Goal: Task Accomplishment & Management: Manage account settings

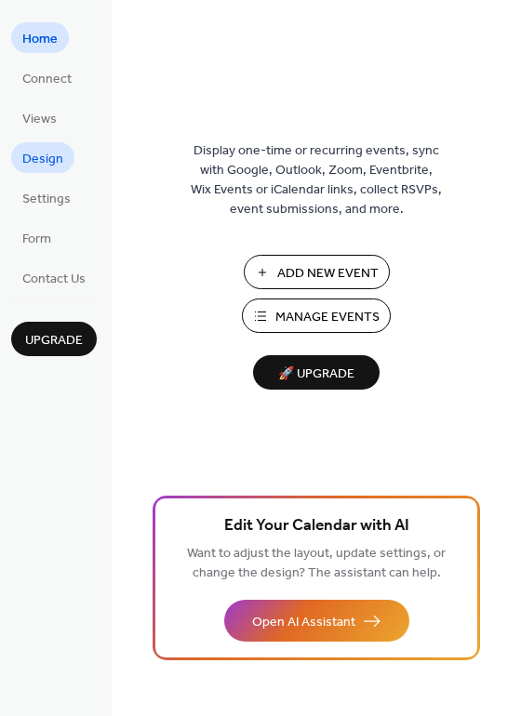
click at [50, 158] on span "Design" at bounding box center [42, 160] width 41 height 20
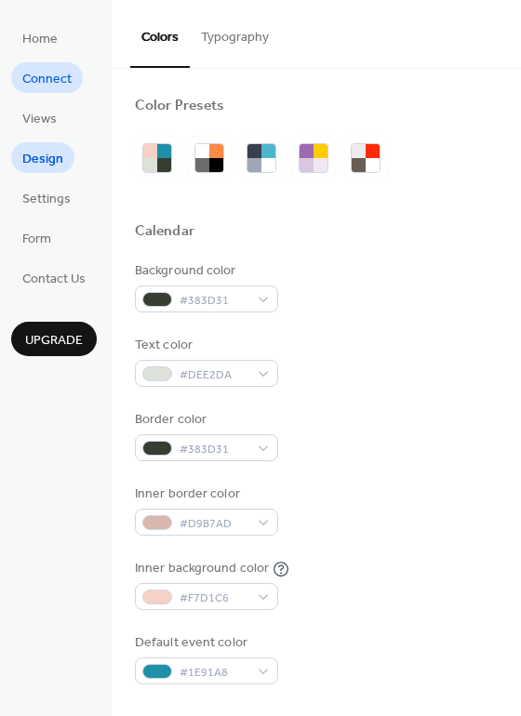
click at [50, 83] on span "Connect" at bounding box center [46, 80] width 49 height 20
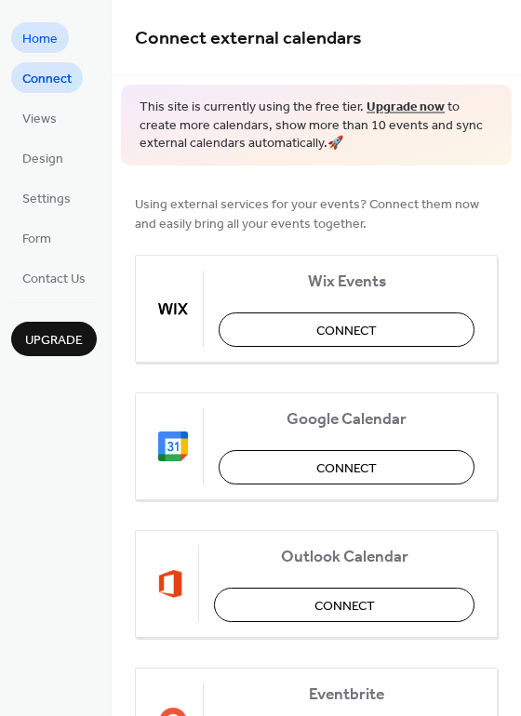
click at [43, 34] on span "Home" at bounding box center [39, 40] width 35 height 20
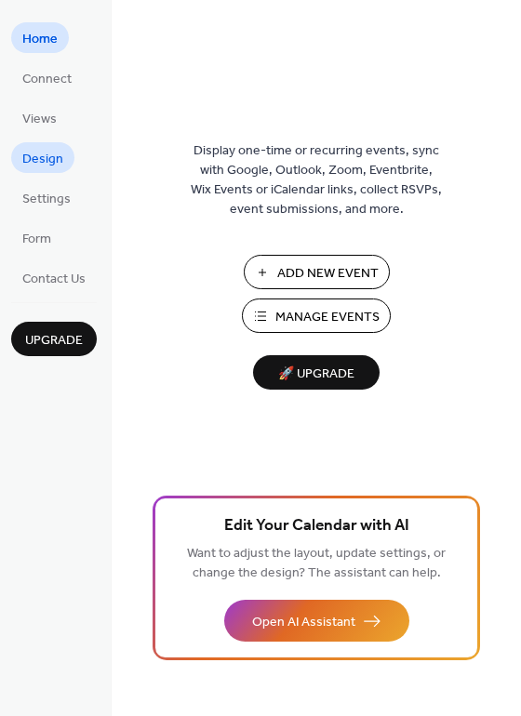
click at [55, 165] on span "Design" at bounding box center [42, 160] width 41 height 20
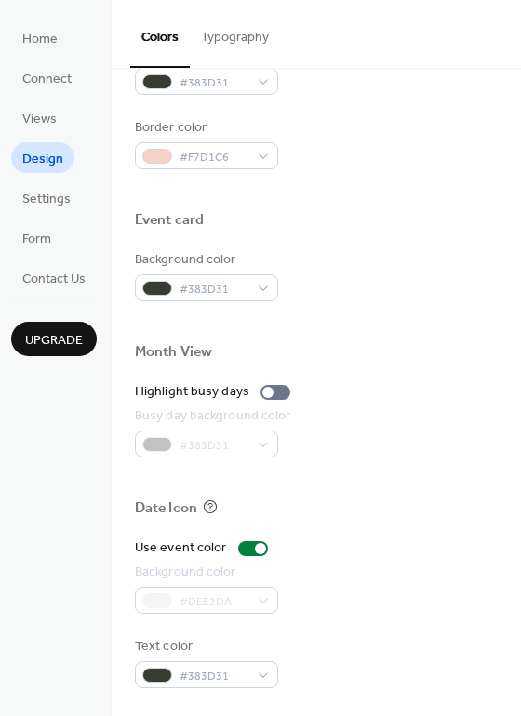
scroll to position [796, 0]
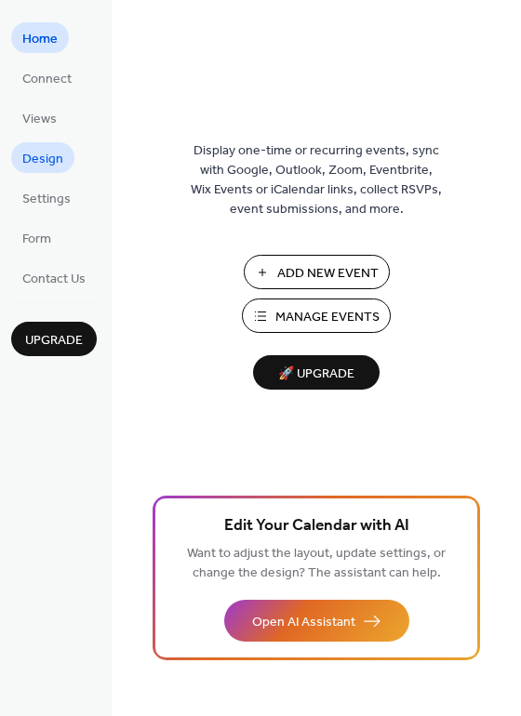
click at [64, 163] on link "Design" at bounding box center [42, 157] width 63 height 31
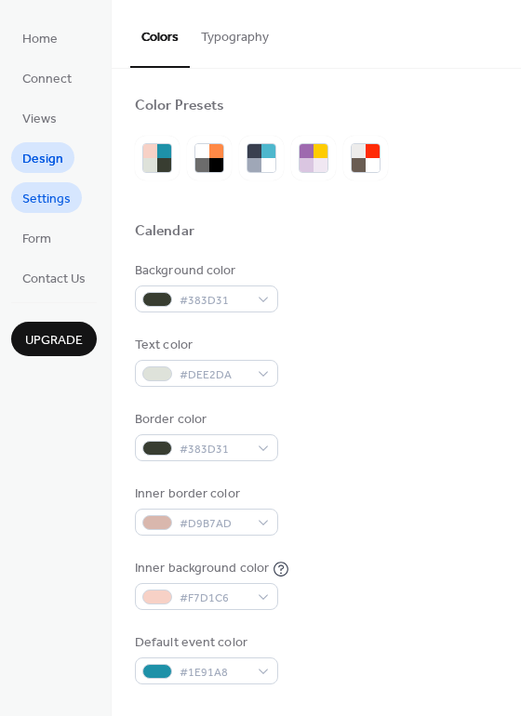
click at [55, 203] on span "Settings" at bounding box center [46, 200] width 48 height 20
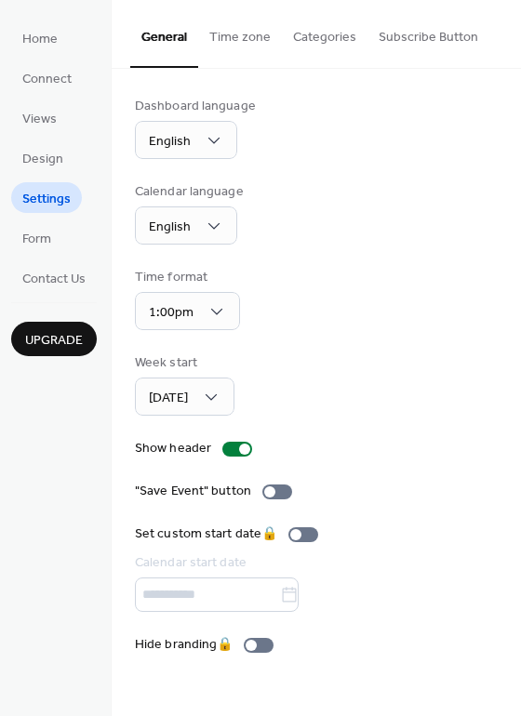
click at [53, 254] on ul "Home Connect Views Design Settings Form Contact Us" at bounding box center [54, 157] width 86 height 271
click at [34, 244] on span "Form" at bounding box center [36, 240] width 29 height 20
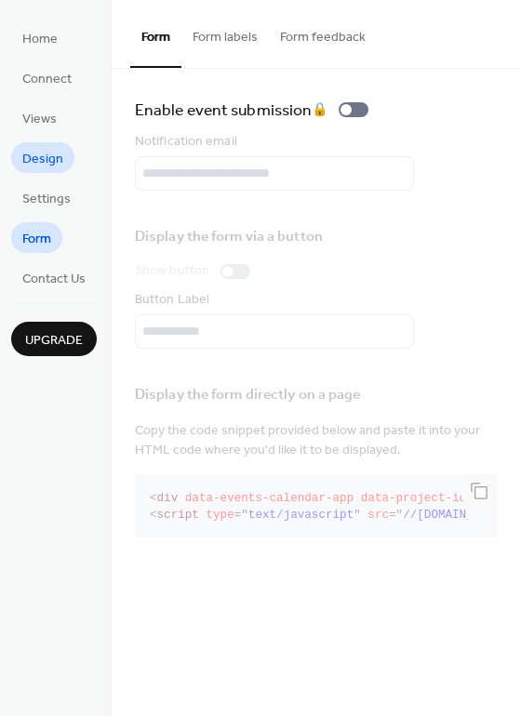
click at [44, 164] on span "Design" at bounding box center [42, 160] width 41 height 20
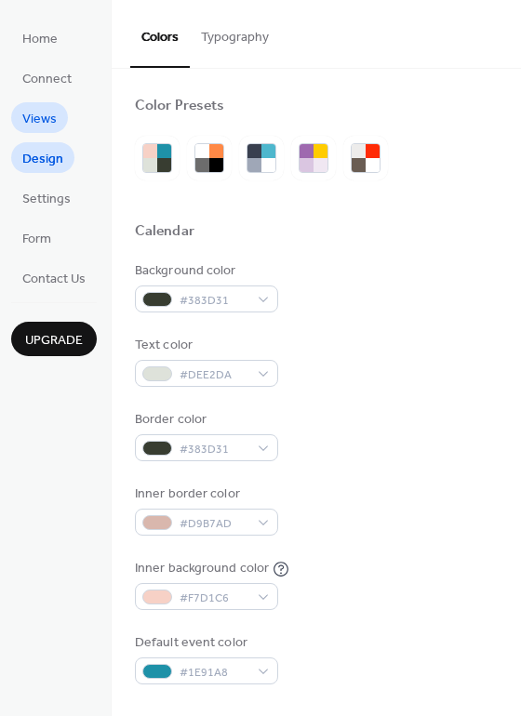
click at [46, 111] on span "Views" at bounding box center [39, 120] width 34 height 20
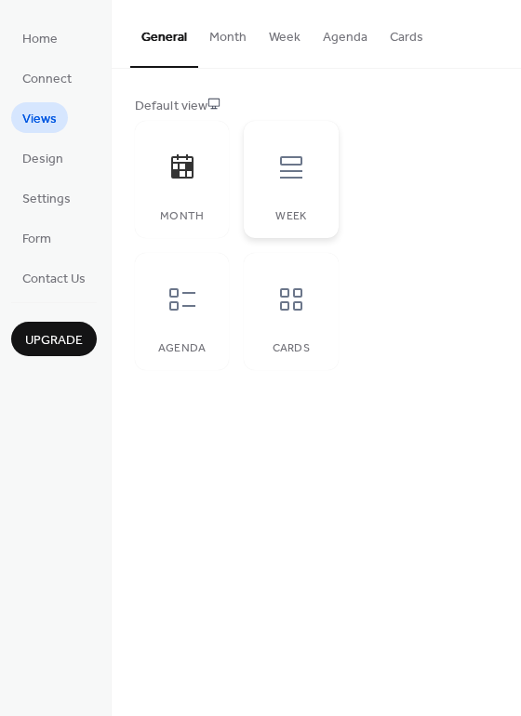
click at [300, 172] on icon at bounding box center [291, 167] width 22 height 22
click at [198, 303] on div at bounding box center [182, 299] width 56 height 56
click at [56, 96] on ul "Home Connect Views Design Settings Form Contact Us" at bounding box center [54, 157] width 86 height 271
click at [58, 89] on span "Connect" at bounding box center [46, 80] width 49 height 20
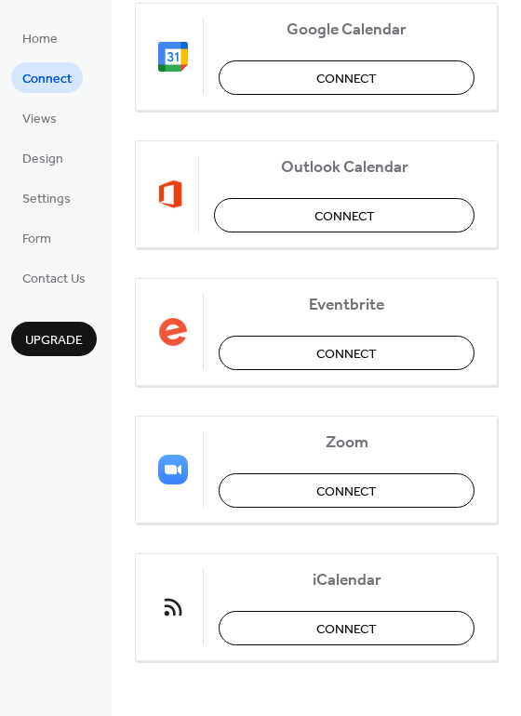
scroll to position [389, 0]
click at [254, 623] on button "Connect" at bounding box center [346, 629] width 256 height 34
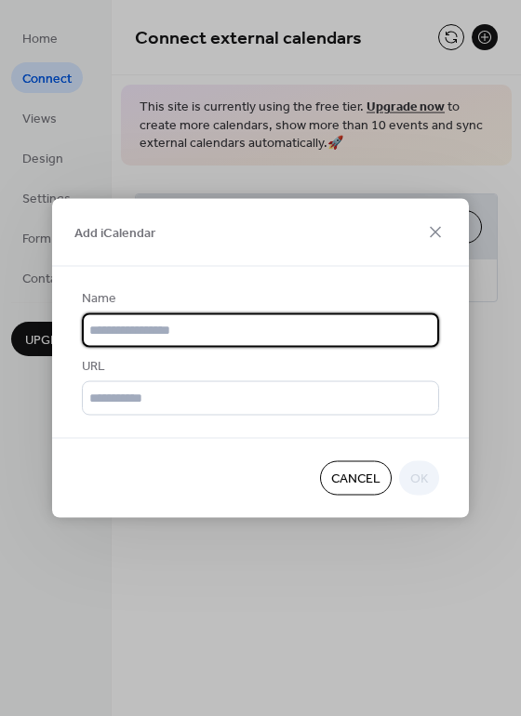
scroll to position [0, 0]
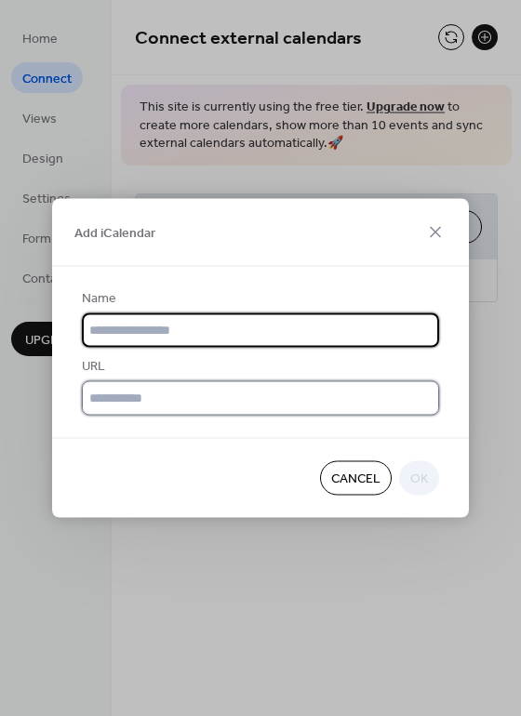
click at [175, 411] on input "text" at bounding box center [260, 398] width 357 height 34
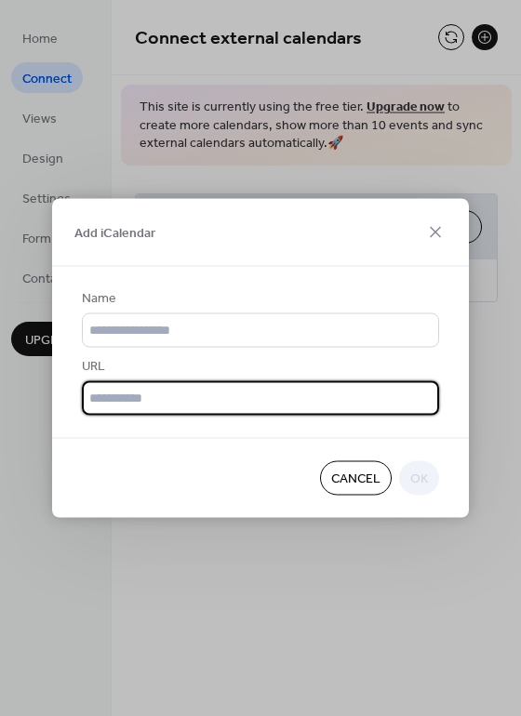
paste input "**********"
type input "**********"
click at [417, 481] on div "Cancel OK" at bounding box center [260, 478] width 416 height 80
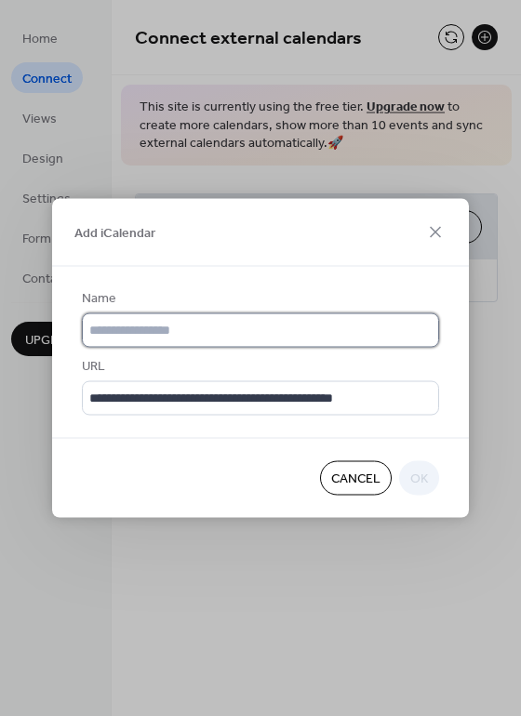
click at [247, 335] on input "text" at bounding box center [260, 330] width 357 height 34
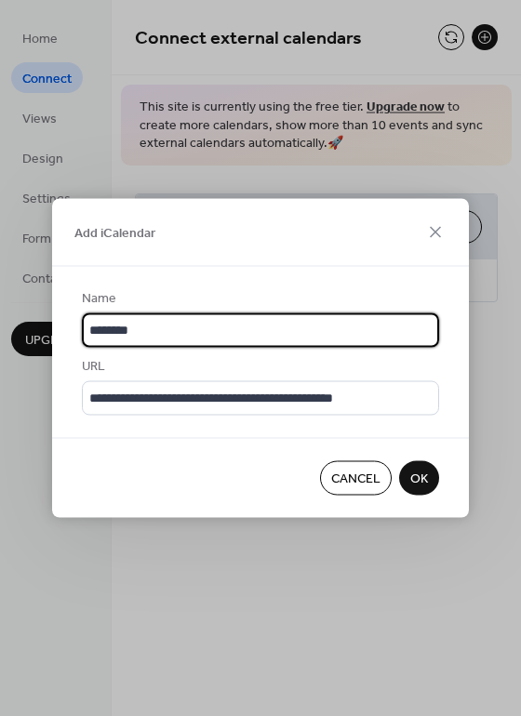
type input "********"
click at [429, 476] on button "OK" at bounding box center [419, 478] width 40 height 34
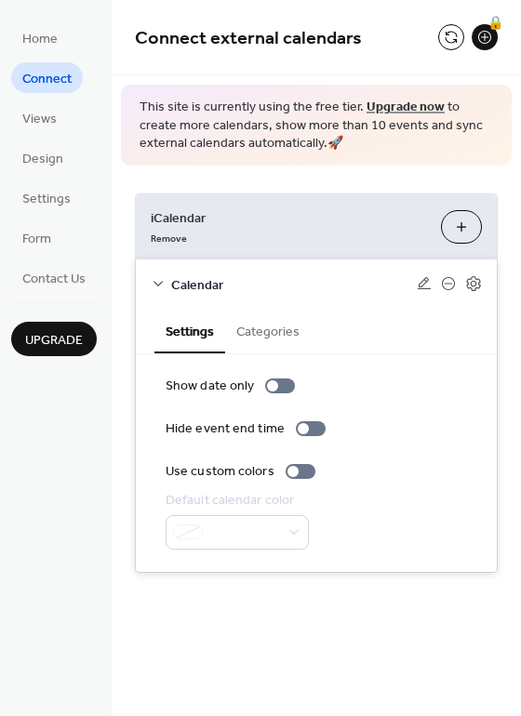
click at [262, 329] on button "Categories" at bounding box center [268, 330] width 86 height 43
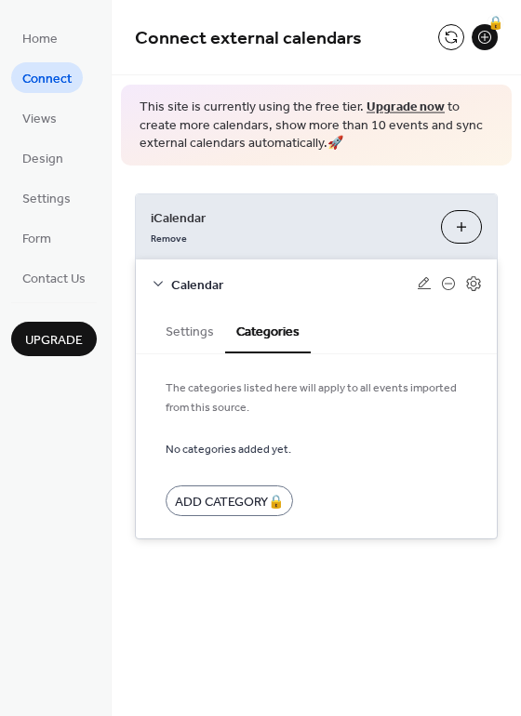
click at [199, 337] on button "Settings" at bounding box center [189, 330] width 71 height 43
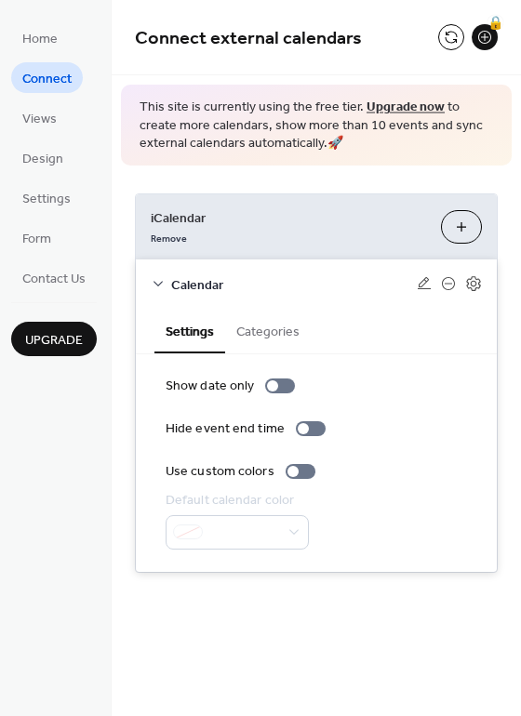
click at [176, 289] on span "Calendar" at bounding box center [293, 285] width 245 height 20
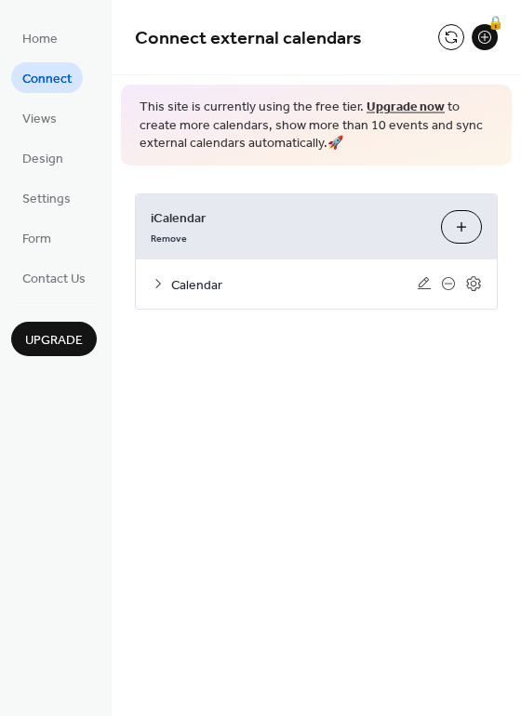
click at [452, 230] on button "Add iCalendar" at bounding box center [461, 226] width 41 height 33
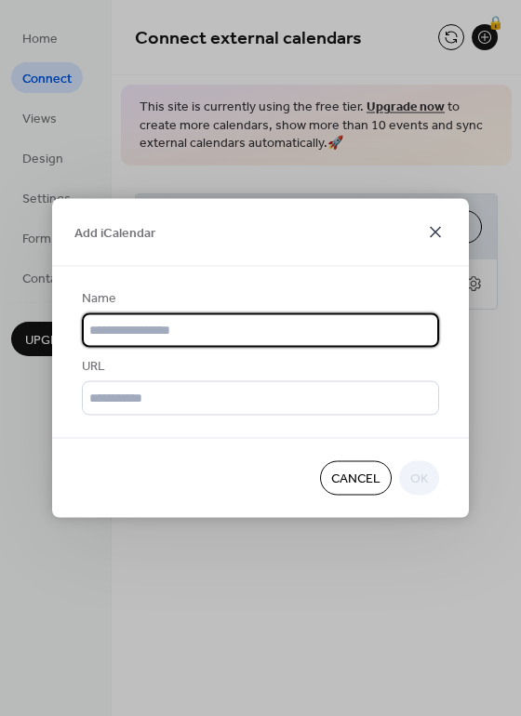
click at [441, 221] on icon at bounding box center [435, 232] width 22 height 22
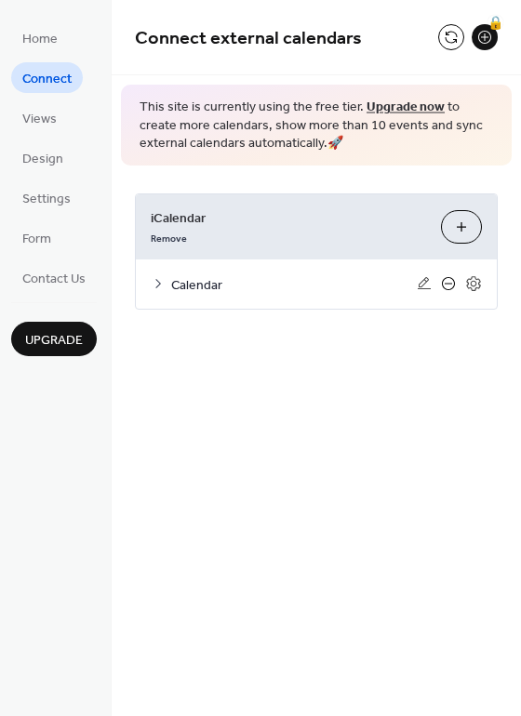
click at [447, 285] on icon at bounding box center [448, 283] width 15 height 15
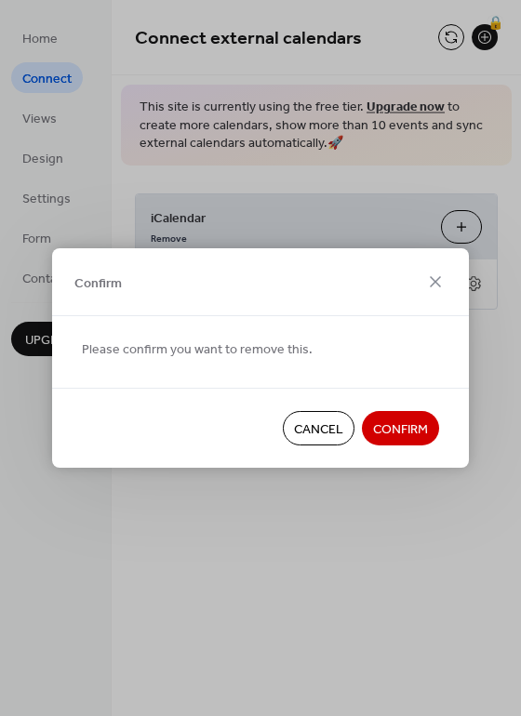
click at [446, 276] on div "Confirm" at bounding box center [260, 282] width 416 height 68
click at [432, 285] on icon at bounding box center [434, 281] width 11 height 11
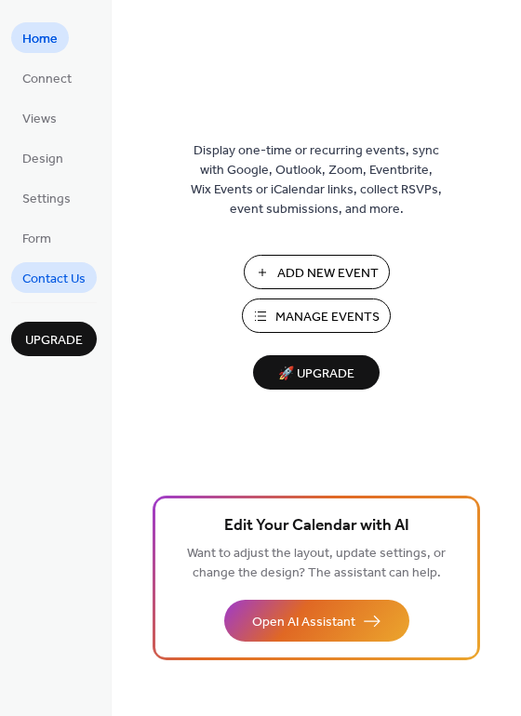
click at [39, 273] on span "Contact Us" at bounding box center [53, 280] width 63 height 20
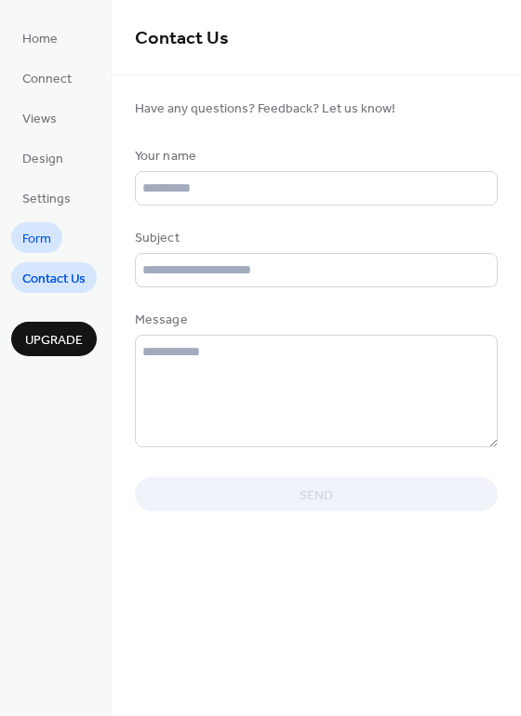
click at [44, 249] on span "Form" at bounding box center [36, 240] width 29 height 20
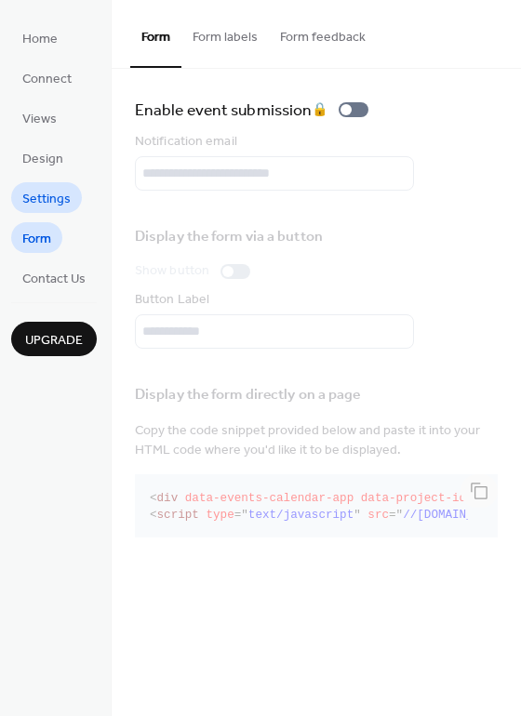
click at [45, 202] on span "Settings" at bounding box center [46, 200] width 48 height 20
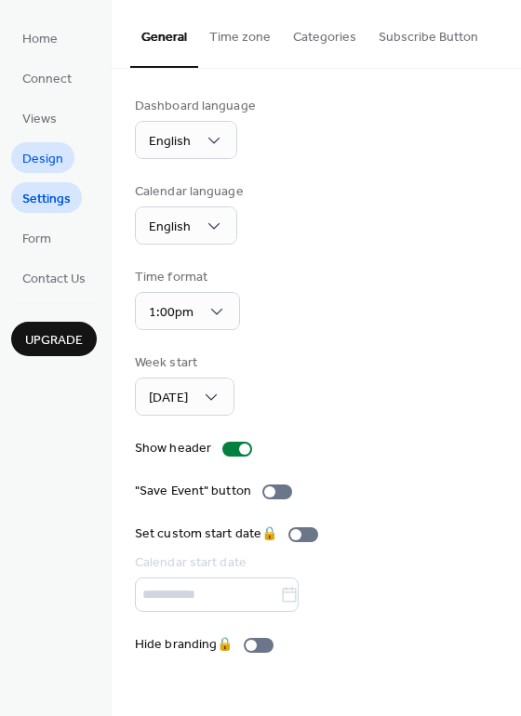
click at [53, 156] on span "Design" at bounding box center [42, 160] width 41 height 20
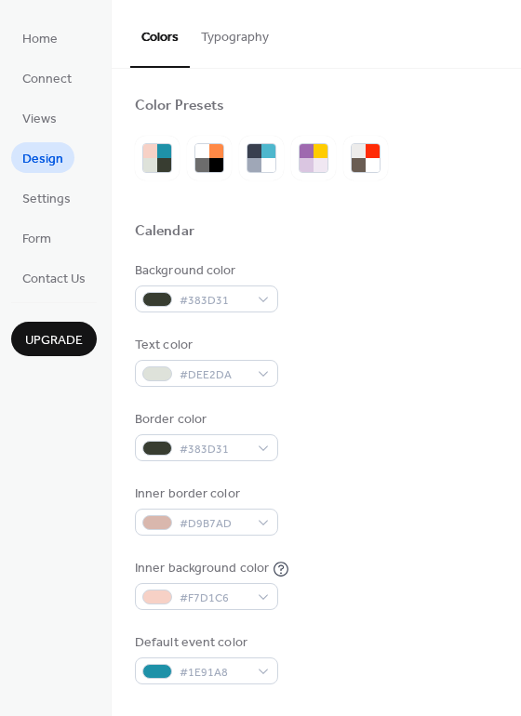
scroll to position [122, 0]
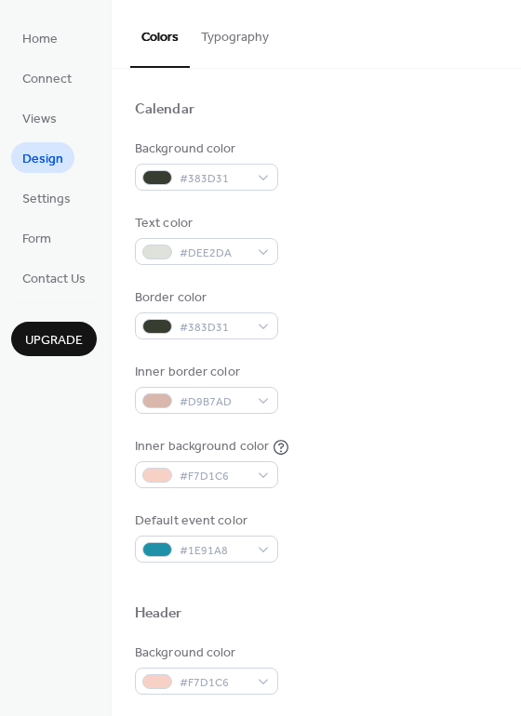
click at [44, 101] on ul "Home Connect Views Design Settings Form Contact Us" at bounding box center [54, 157] width 86 height 271
click at [46, 116] on span "Views" at bounding box center [39, 120] width 34 height 20
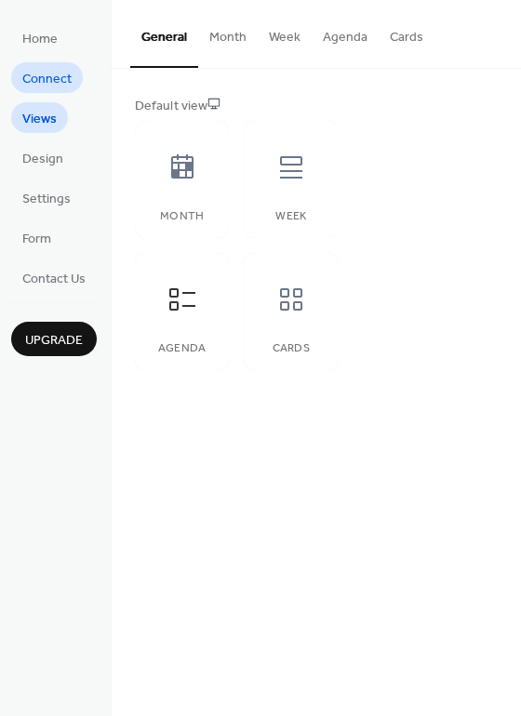
click at [47, 79] on span "Connect" at bounding box center [46, 80] width 49 height 20
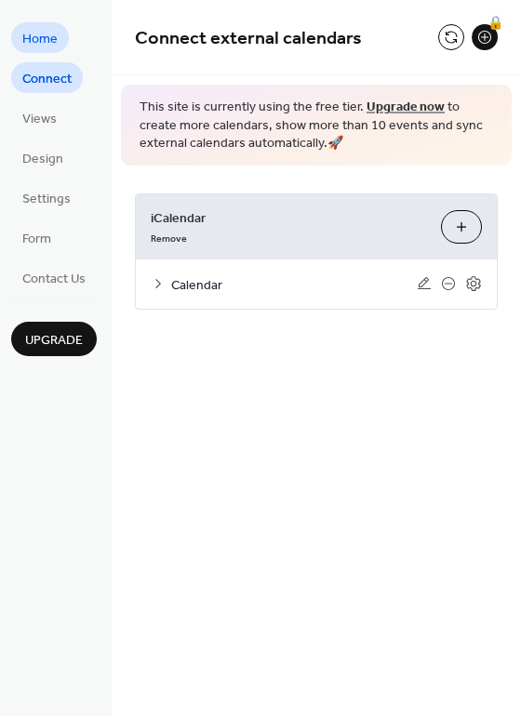
click at [44, 42] on span "Home" at bounding box center [39, 40] width 35 height 20
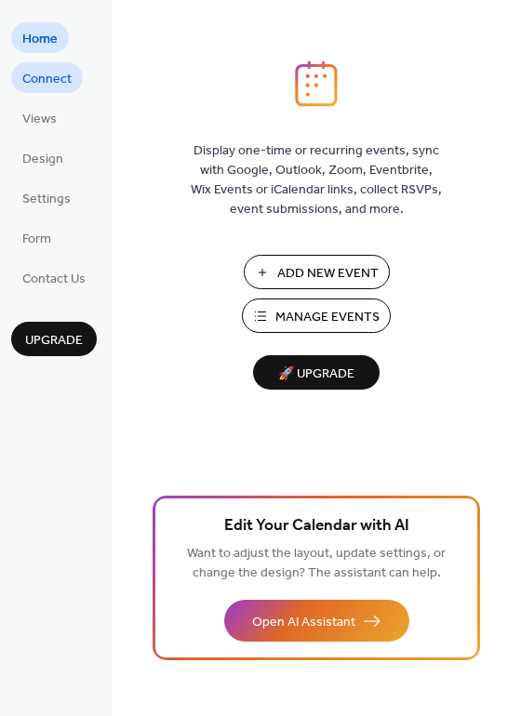
click at [65, 70] on span "Connect" at bounding box center [46, 80] width 49 height 20
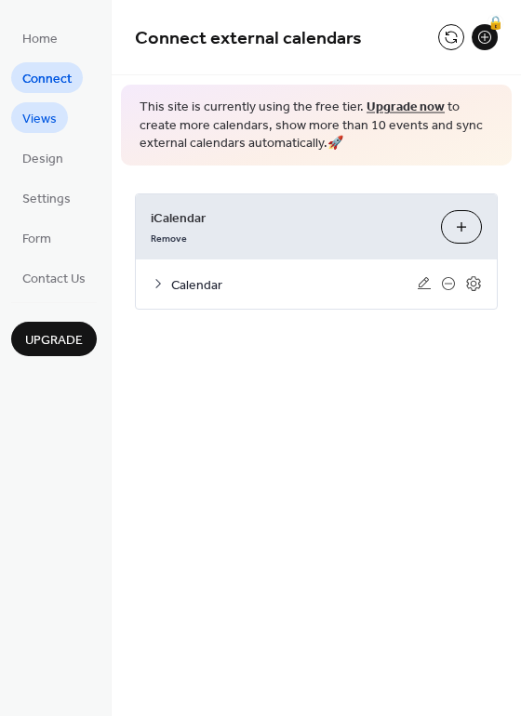
click at [33, 119] on span "Views" at bounding box center [39, 120] width 34 height 20
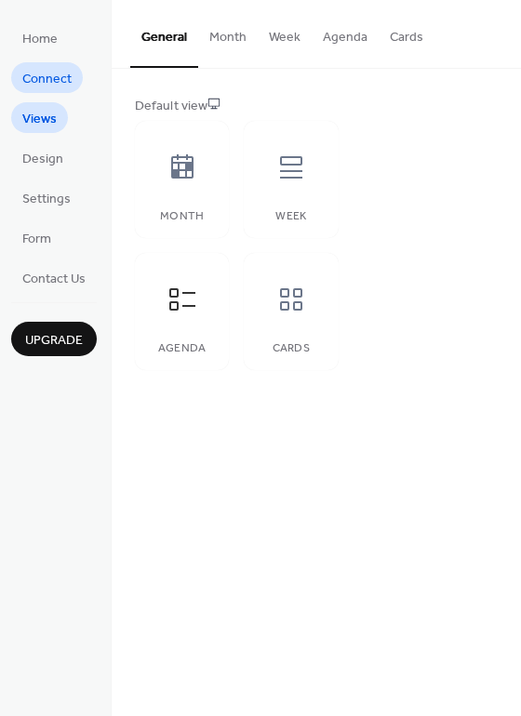
click at [61, 80] on span "Connect" at bounding box center [46, 80] width 49 height 20
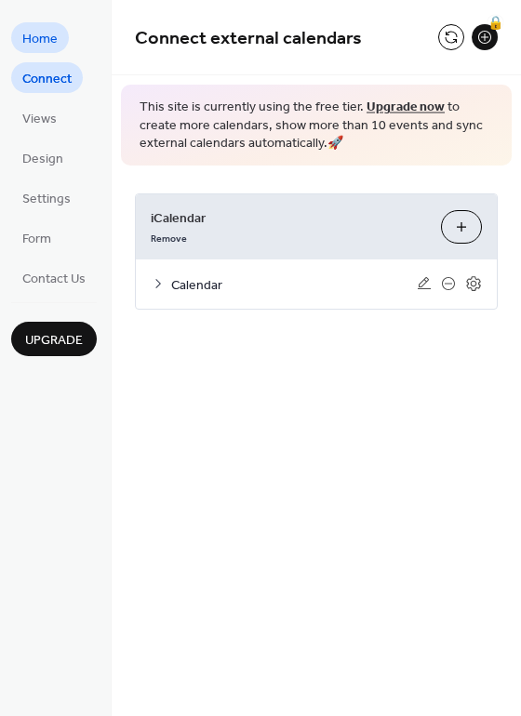
click at [40, 44] on span "Home" at bounding box center [39, 40] width 35 height 20
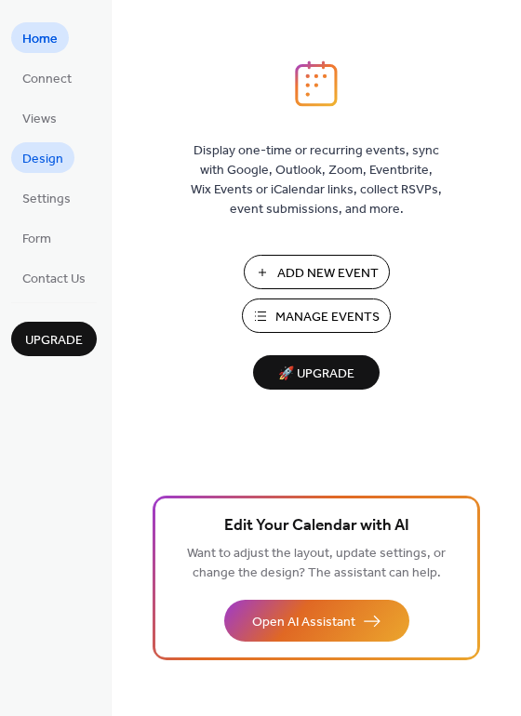
click at [52, 168] on span "Design" at bounding box center [42, 160] width 41 height 20
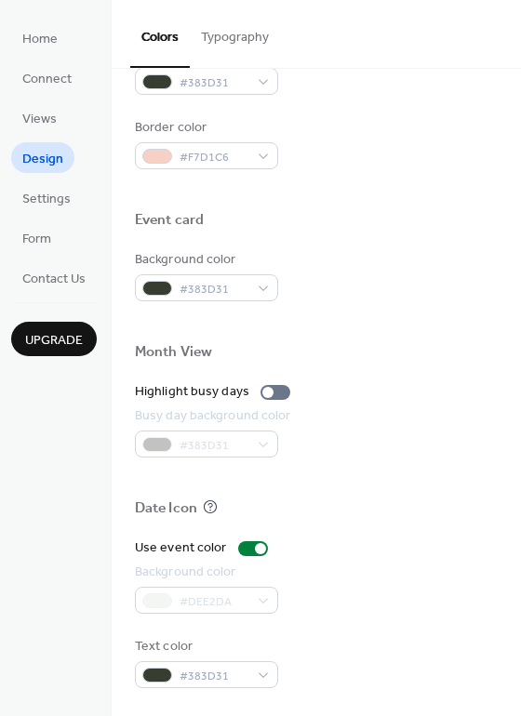
scroll to position [796, 0]
click at [271, 389] on div at bounding box center [275, 392] width 30 height 15
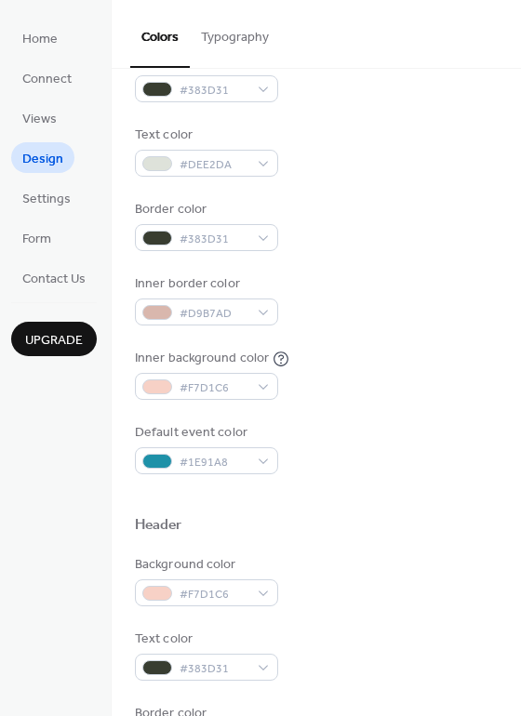
scroll to position [214, 0]
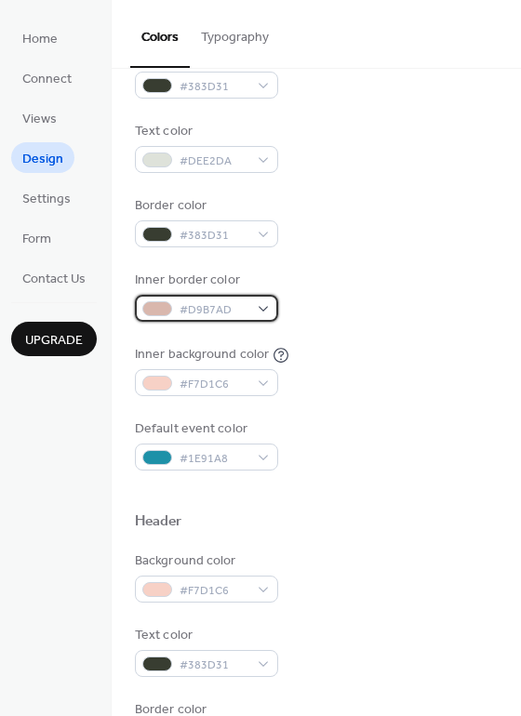
click at [178, 317] on div "#D9B7AD" at bounding box center [206, 308] width 143 height 27
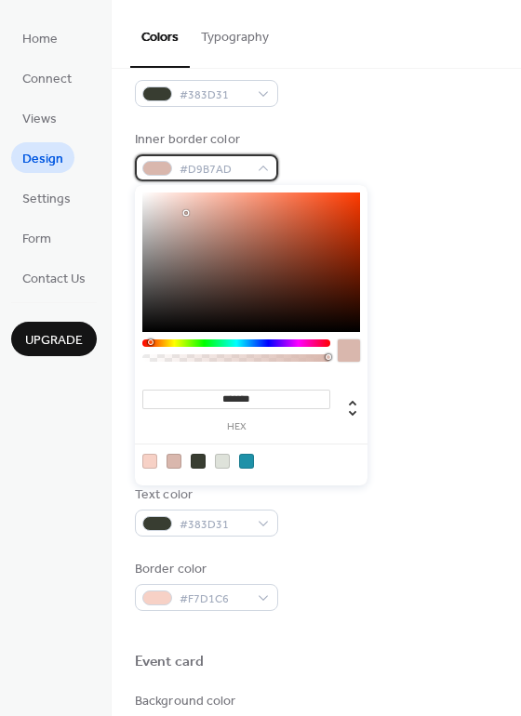
scroll to position [337, 0]
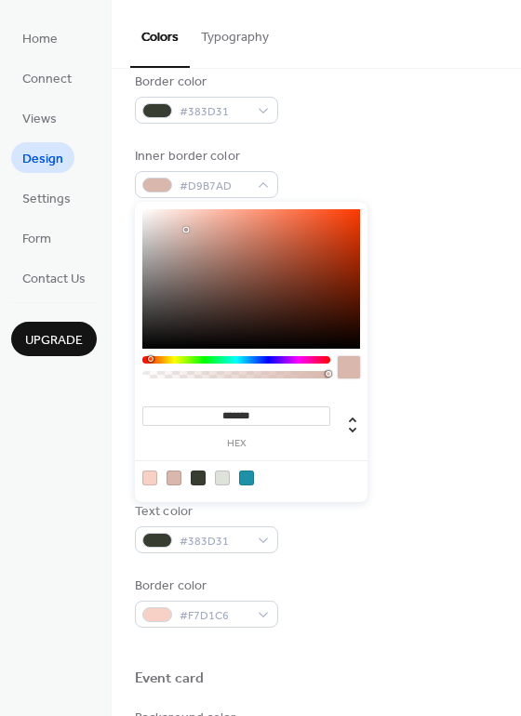
click at [204, 477] on div at bounding box center [198, 477] width 15 height 15
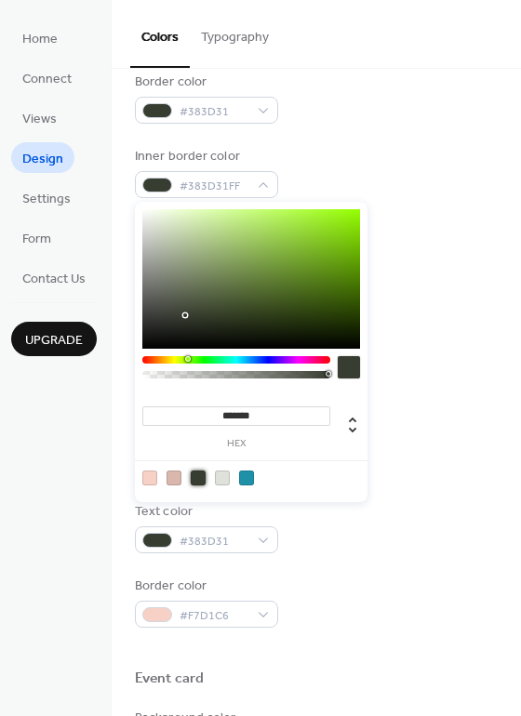
click at [247, 478] on div at bounding box center [246, 477] width 15 height 15
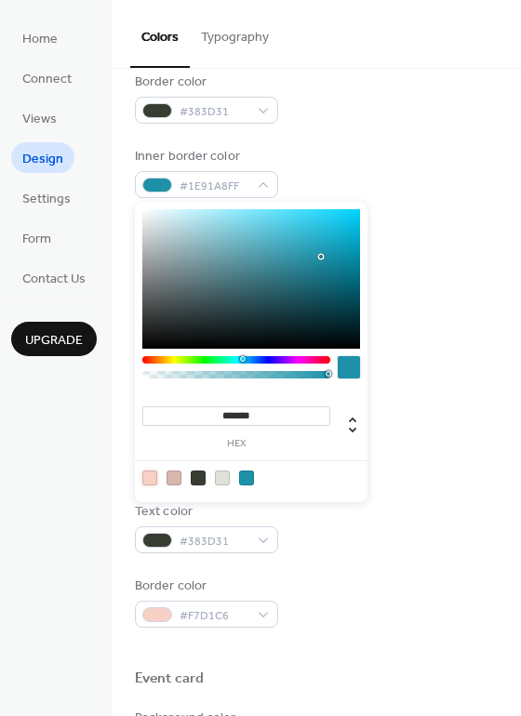
click at [152, 481] on div at bounding box center [149, 477] width 15 height 15
type input "*******"
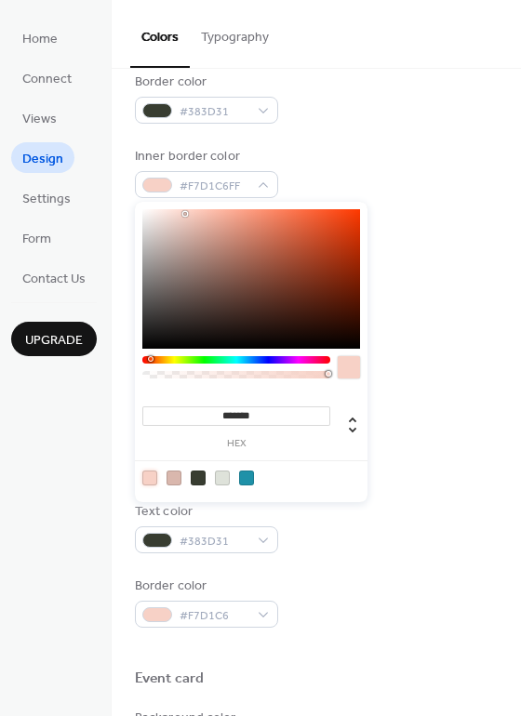
click at [442, 291] on div "Background color #383D31 Text color #DEE2DA Border color #383D31 Inner border c…" at bounding box center [316, 135] width 363 height 423
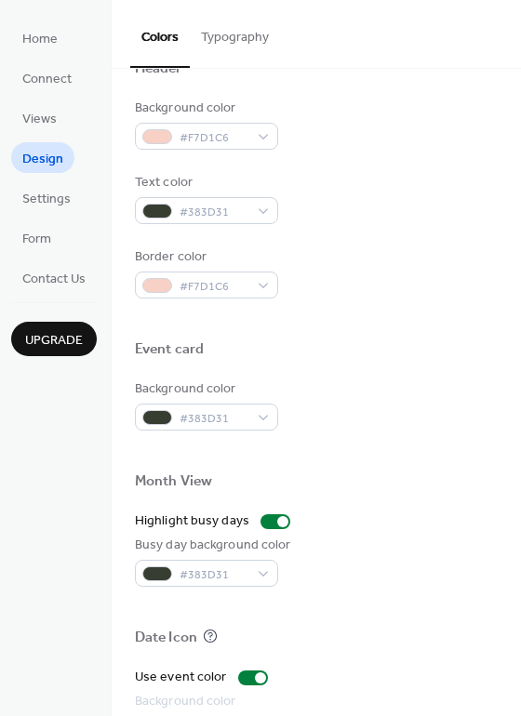
scroll to position [691, 0]
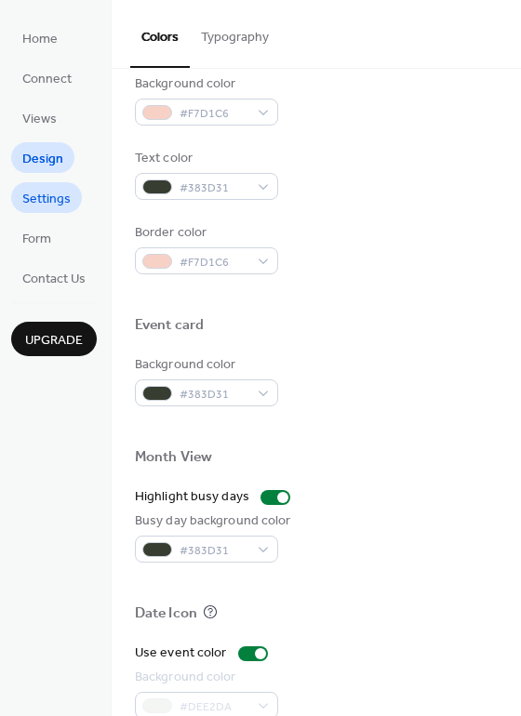
click at [40, 197] on span "Settings" at bounding box center [46, 200] width 48 height 20
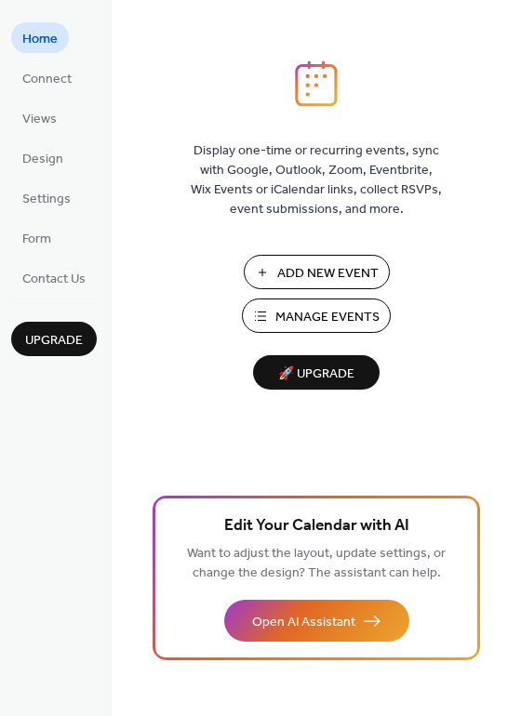
click at [291, 311] on span "Manage Events" at bounding box center [327, 318] width 104 height 20
click at [42, 70] on span "Connect" at bounding box center [46, 80] width 49 height 20
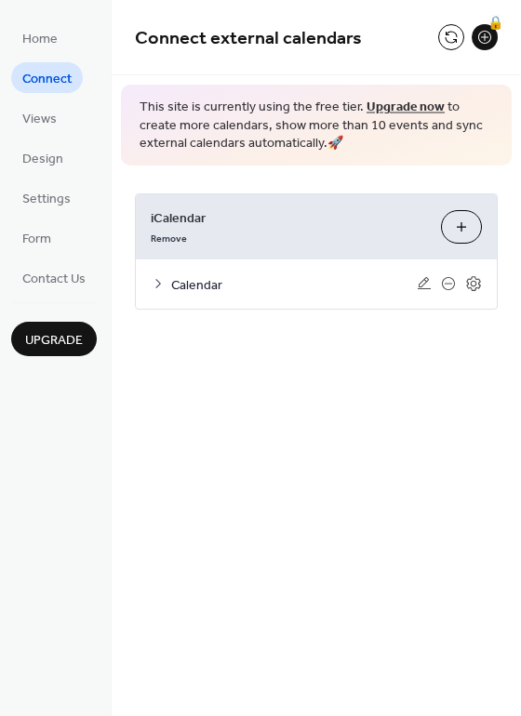
click at [187, 282] on span "Calendar" at bounding box center [293, 285] width 245 height 20
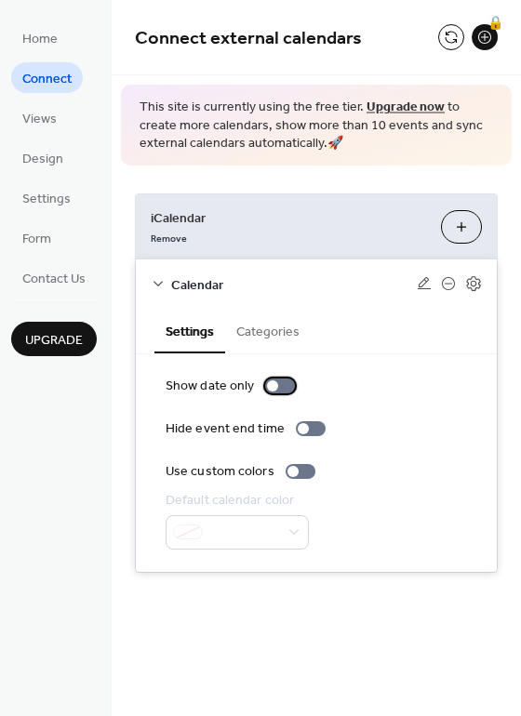
click at [279, 389] on div at bounding box center [280, 385] width 30 height 15
click at [279, 390] on div at bounding box center [280, 385] width 30 height 15
click at [258, 344] on button "Categories" at bounding box center [268, 330] width 86 height 43
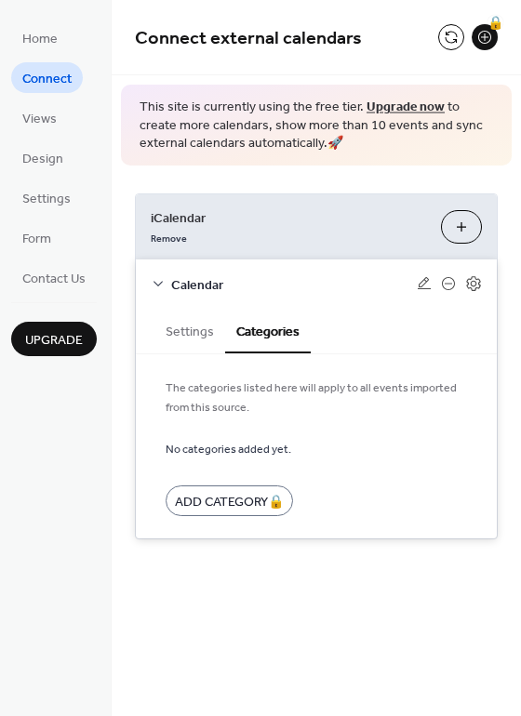
click at [185, 338] on button "Settings" at bounding box center [189, 330] width 71 height 43
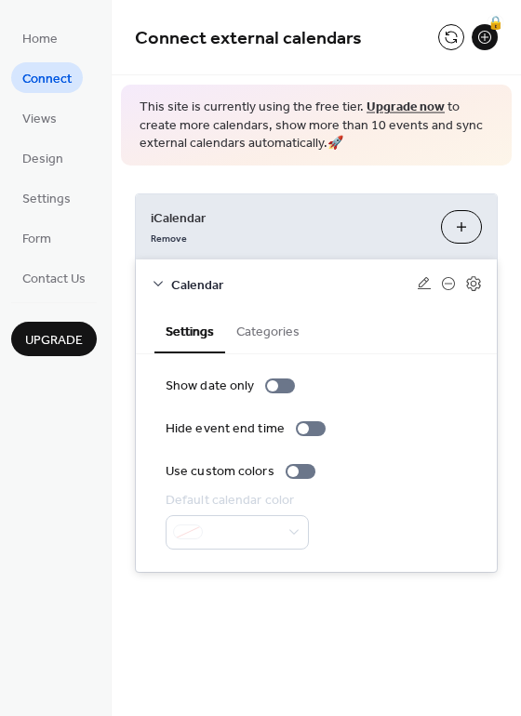
click at [154, 282] on icon at bounding box center [158, 283] width 15 height 15
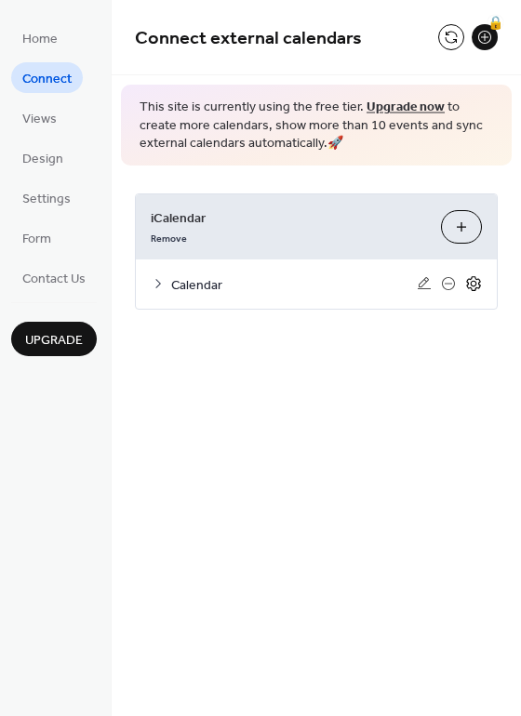
click at [476, 284] on icon at bounding box center [473, 284] width 7 height 7
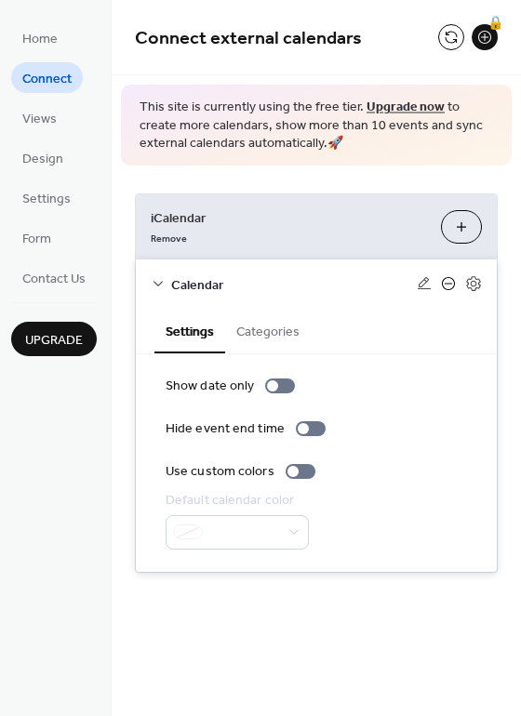
click at [447, 284] on icon at bounding box center [447, 284] width 7 height 1
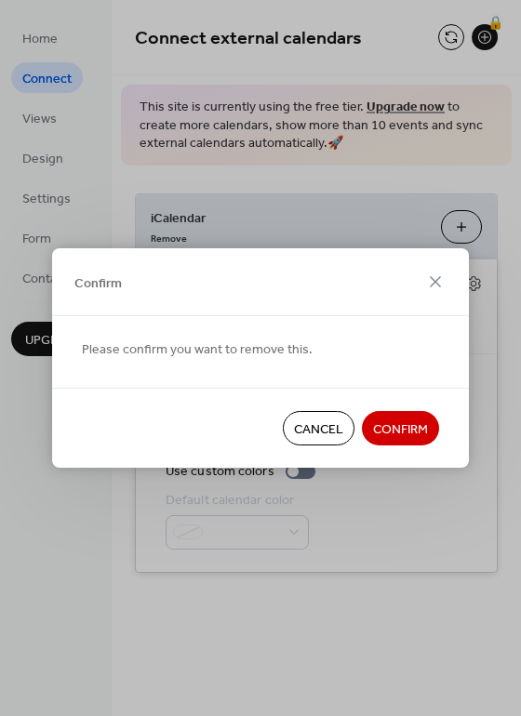
click at [389, 429] on span "Confirm" at bounding box center [400, 430] width 55 height 20
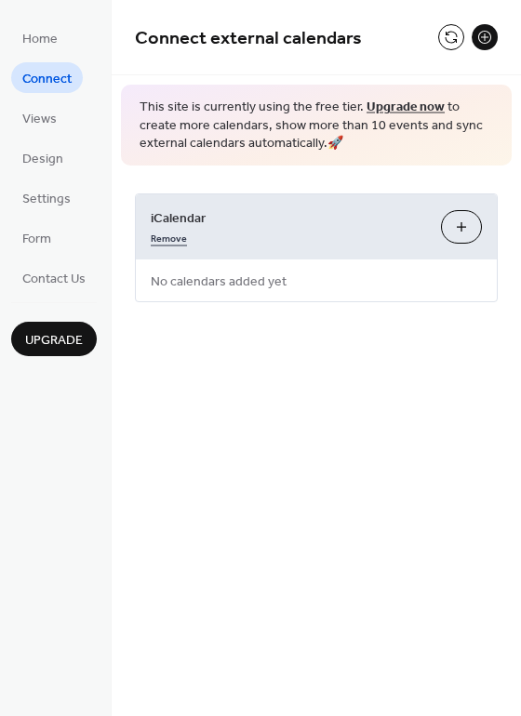
click at [151, 230] on link "Remove" at bounding box center [169, 237] width 36 height 20
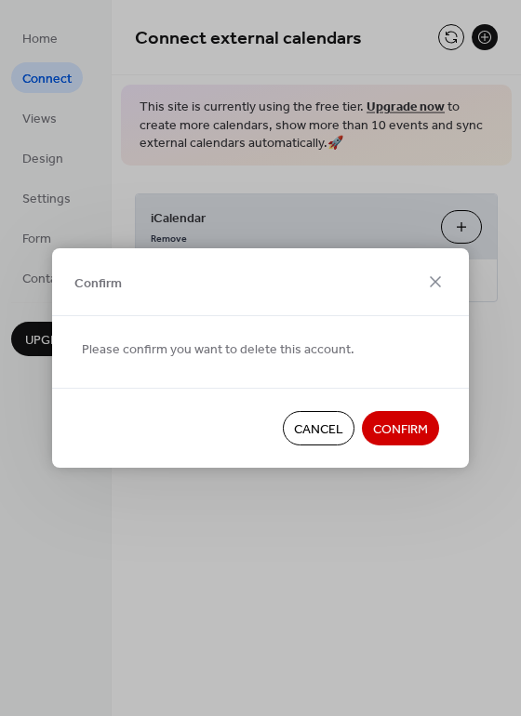
click at [389, 433] on span "Confirm" at bounding box center [400, 430] width 55 height 20
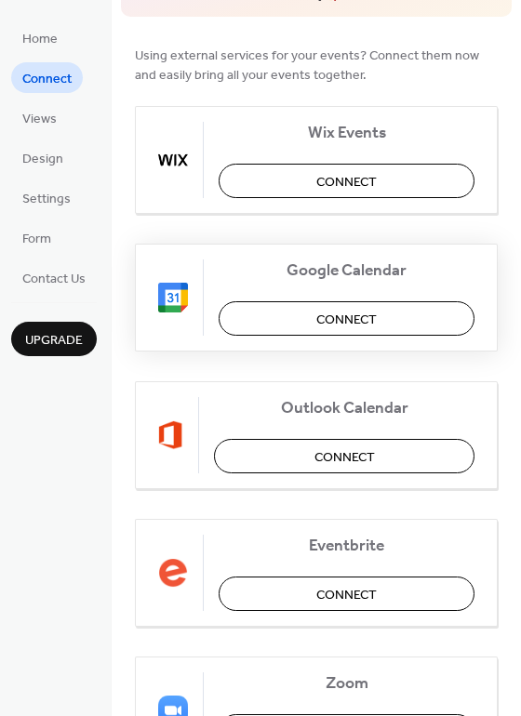
scroll to position [150, 0]
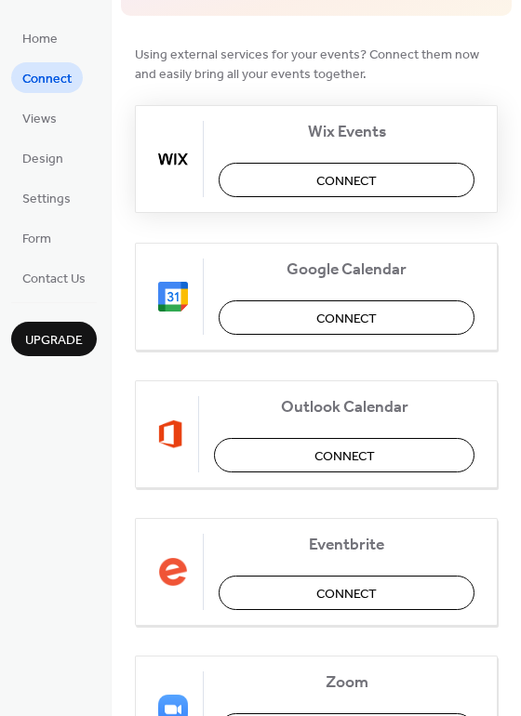
click at [345, 183] on span "Connect" at bounding box center [346, 181] width 60 height 20
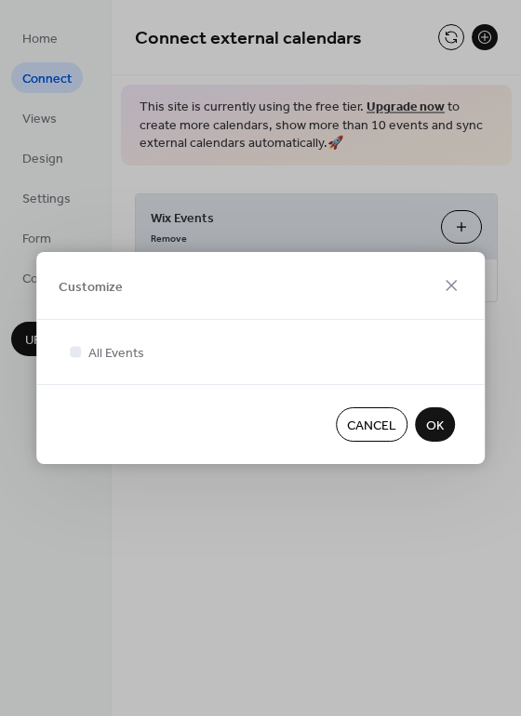
scroll to position [0, 0]
click at [430, 422] on span "OK" at bounding box center [435, 426] width 18 height 20
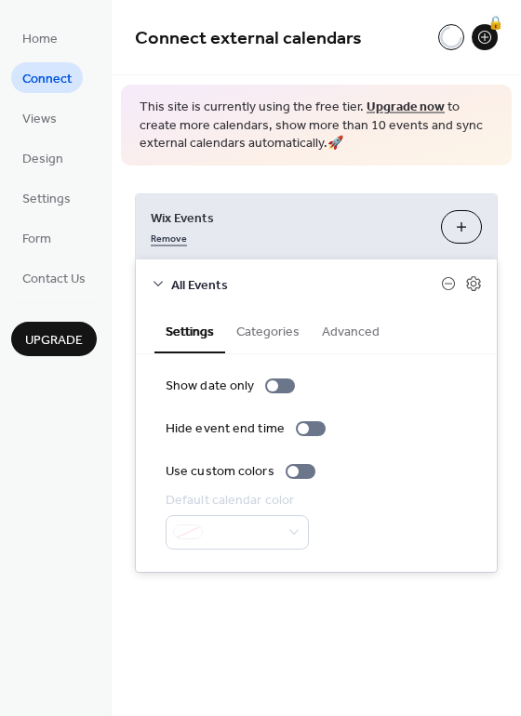
click at [180, 231] on link "Remove" at bounding box center [169, 237] width 36 height 20
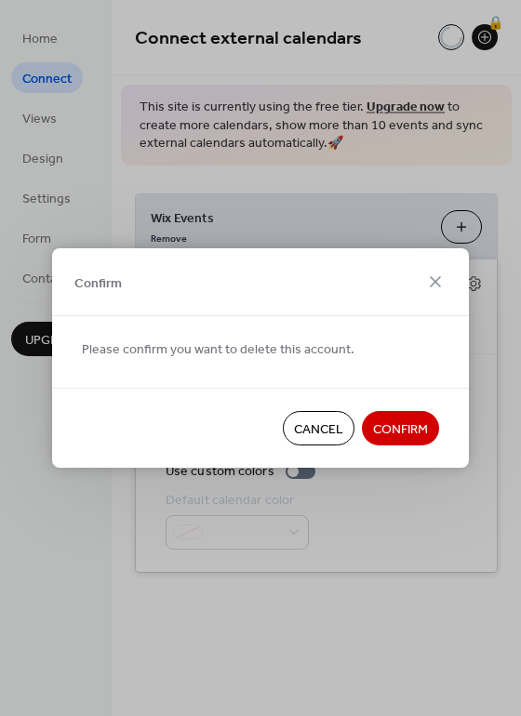
click at [392, 428] on span "Confirm" at bounding box center [400, 430] width 55 height 20
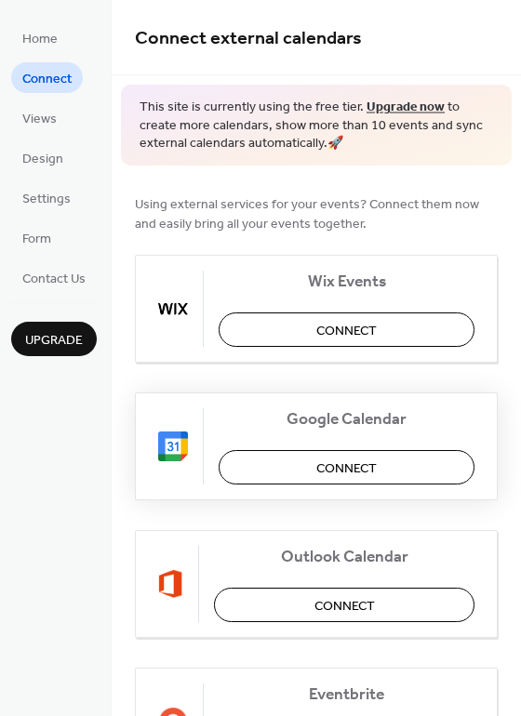
click at [371, 469] on span "Connect" at bounding box center [346, 468] width 60 height 20
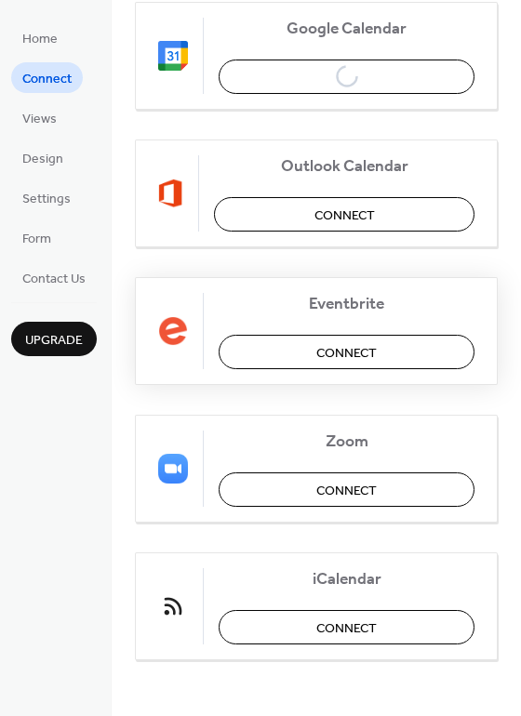
scroll to position [389, 0]
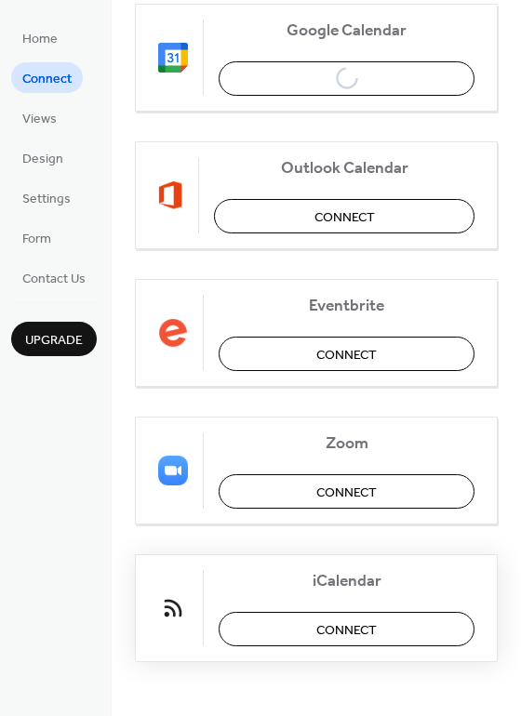
click at [358, 641] on button "Connect" at bounding box center [346, 629] width 256 height 34
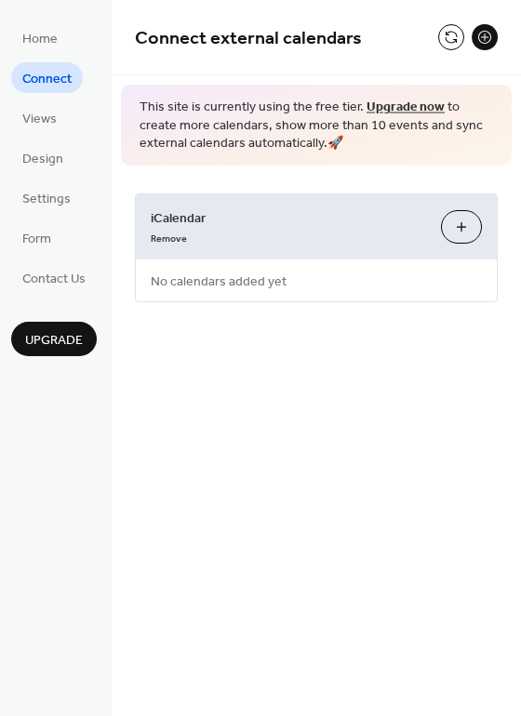
scroll to position [0, 0]
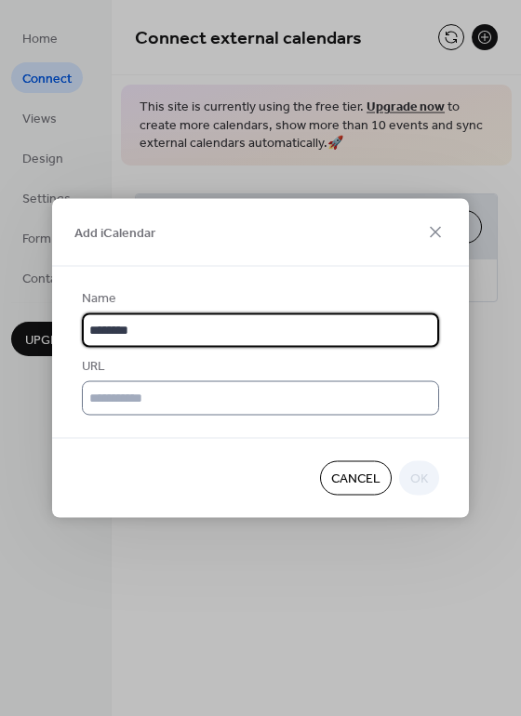
type input "********"
drag, startPoint x: 284, startPoint y: 409, endPoint x: 226, endPoint y: 405, distance: 57.8
click at [226, 405] on input "text" at bounding box center [260, 398] width 357 height 34
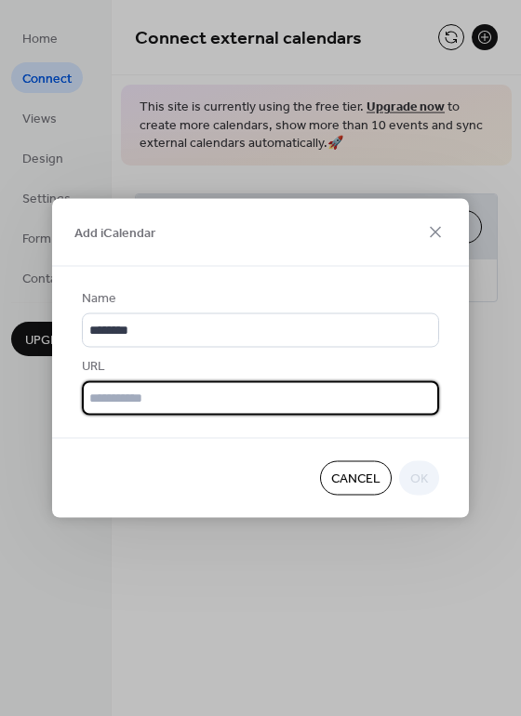
paste input "**********"
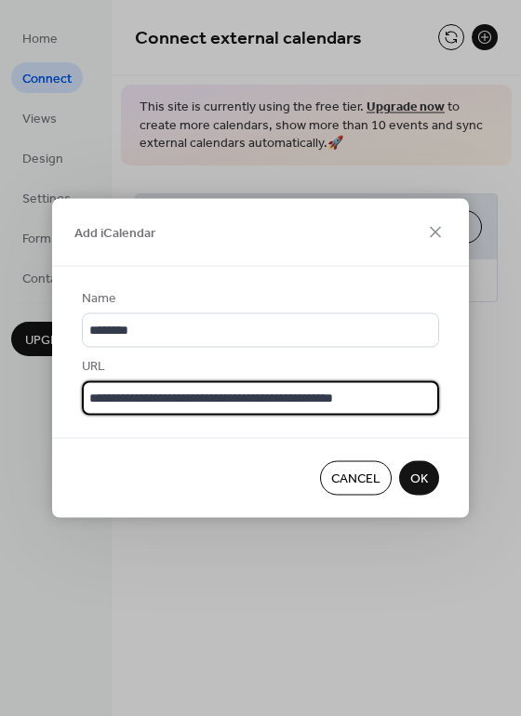
type input "**********"
click at [413, 479] on span "OK" at bounding box center [419, 479] width 18 height 20
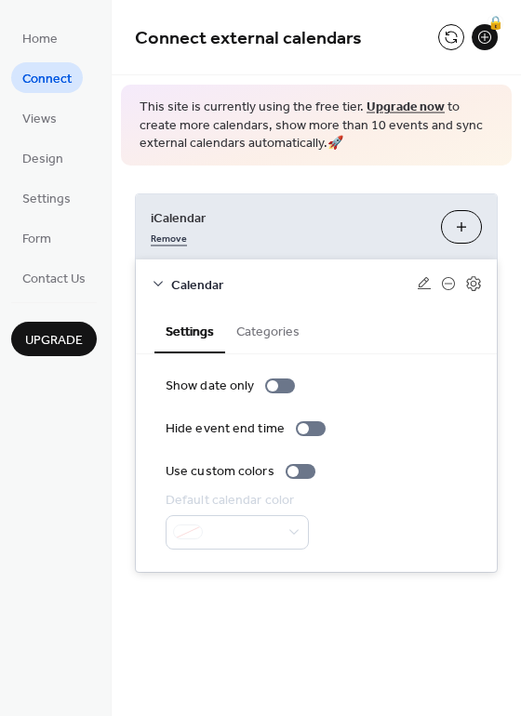
click at [155, 231] on link "Remove" at bounding box center [169, 237] width 36 height 20
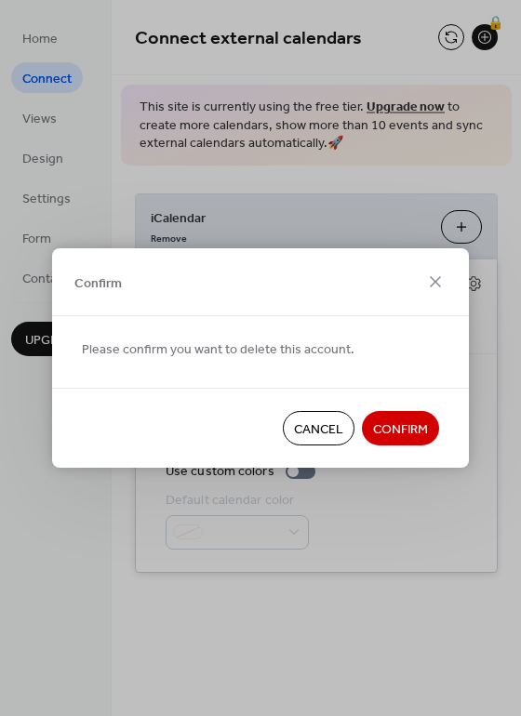
click at [405, 427] on span "Confirm" at bounding box center [400, 430] width 55 height 20
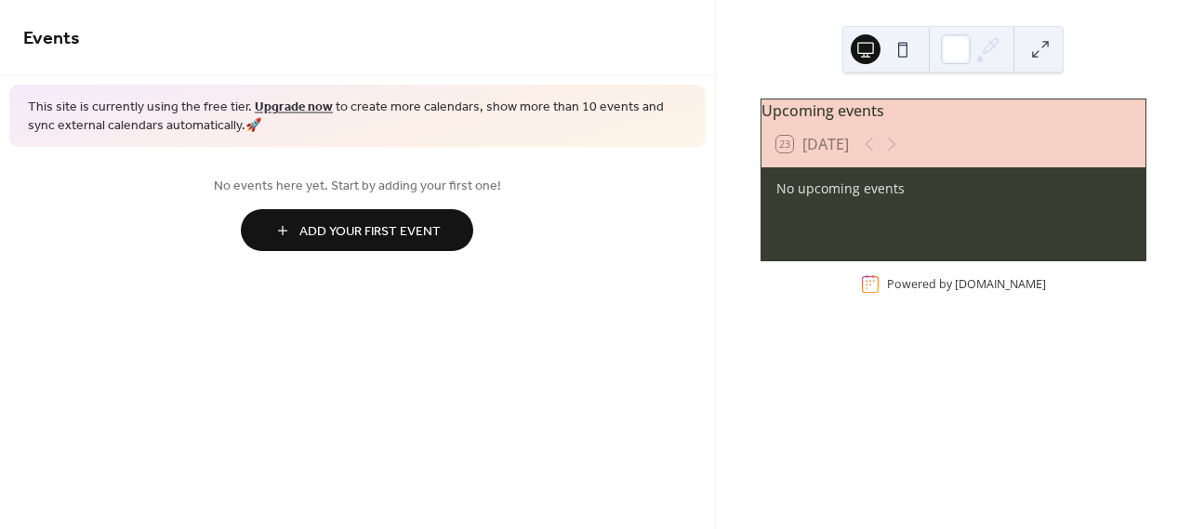
click at [458, 234] on button "Add Your First Event" at bounding box center [357, 230] width 232 height 42
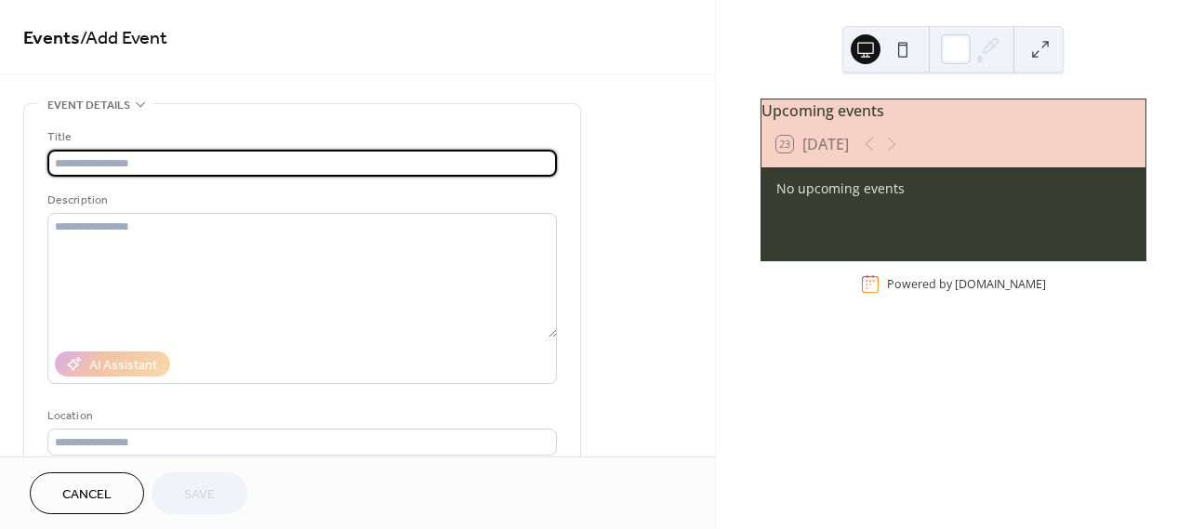
click at [95, 497] on span "Cancel" at bounding box center [86, 495] width 49 height 20
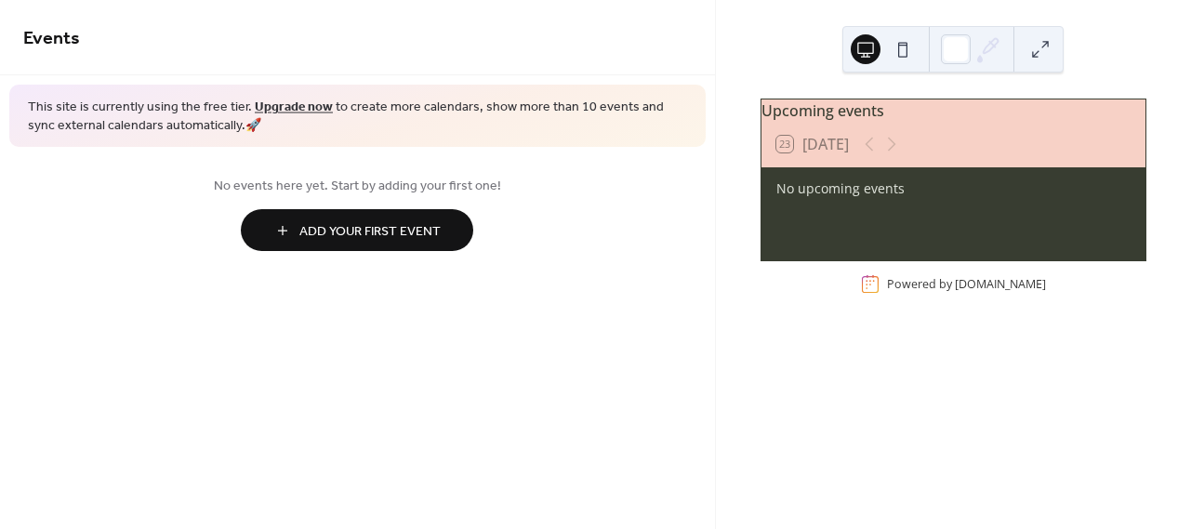
click at [891, 48] on button at bounding box center [903, 49] width 30 height 30
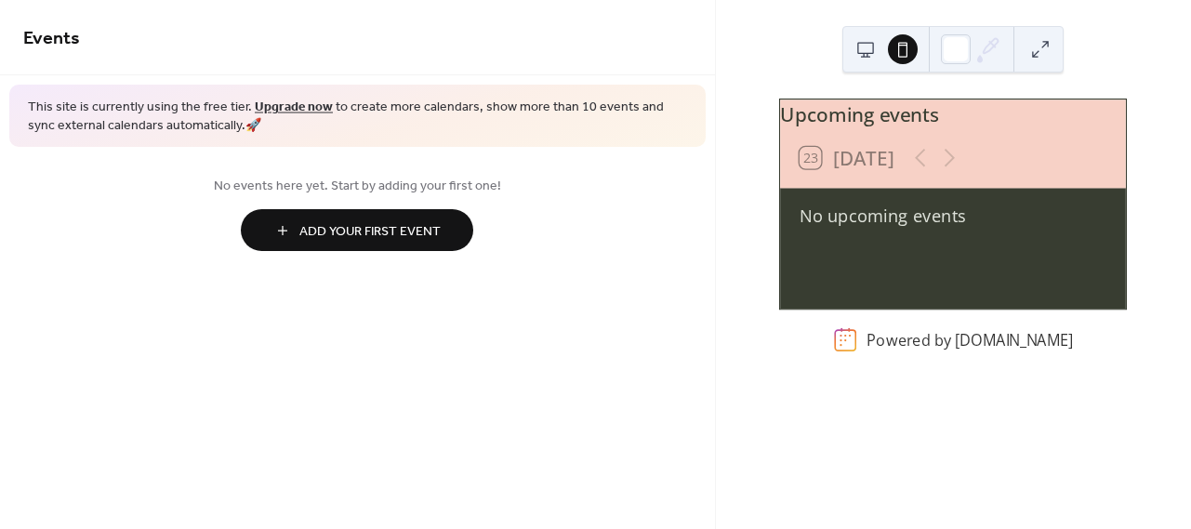
click at [873, 48] on button at bounding box center [866, 49] width 30 height 30
